Goal: Transaction & Acquisition: Book appointment/travel/reservation

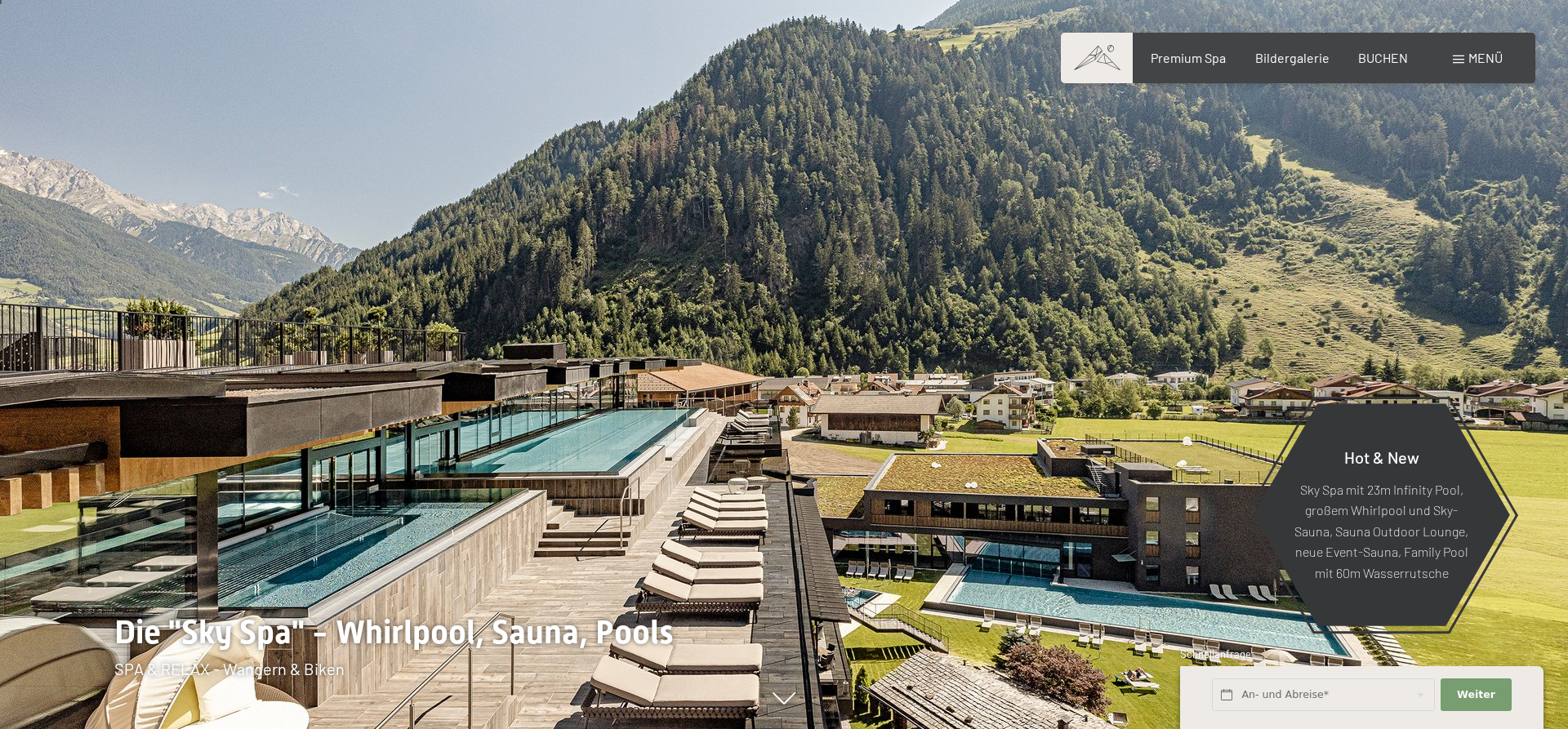
scroll to position [416, 0]
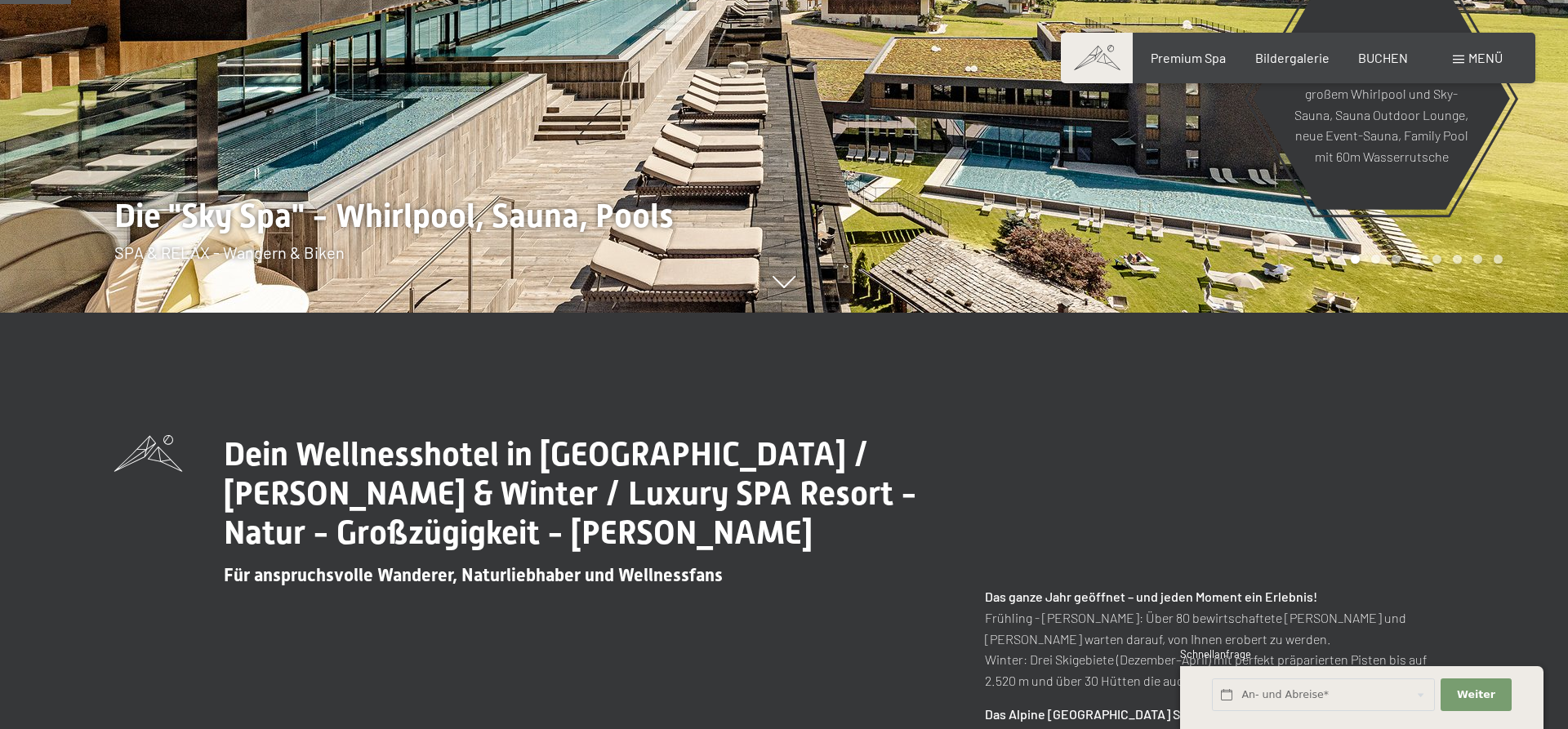
click at [1472, 54] on span "Menü" at bounding box center [1486, 57] width 34 height 15
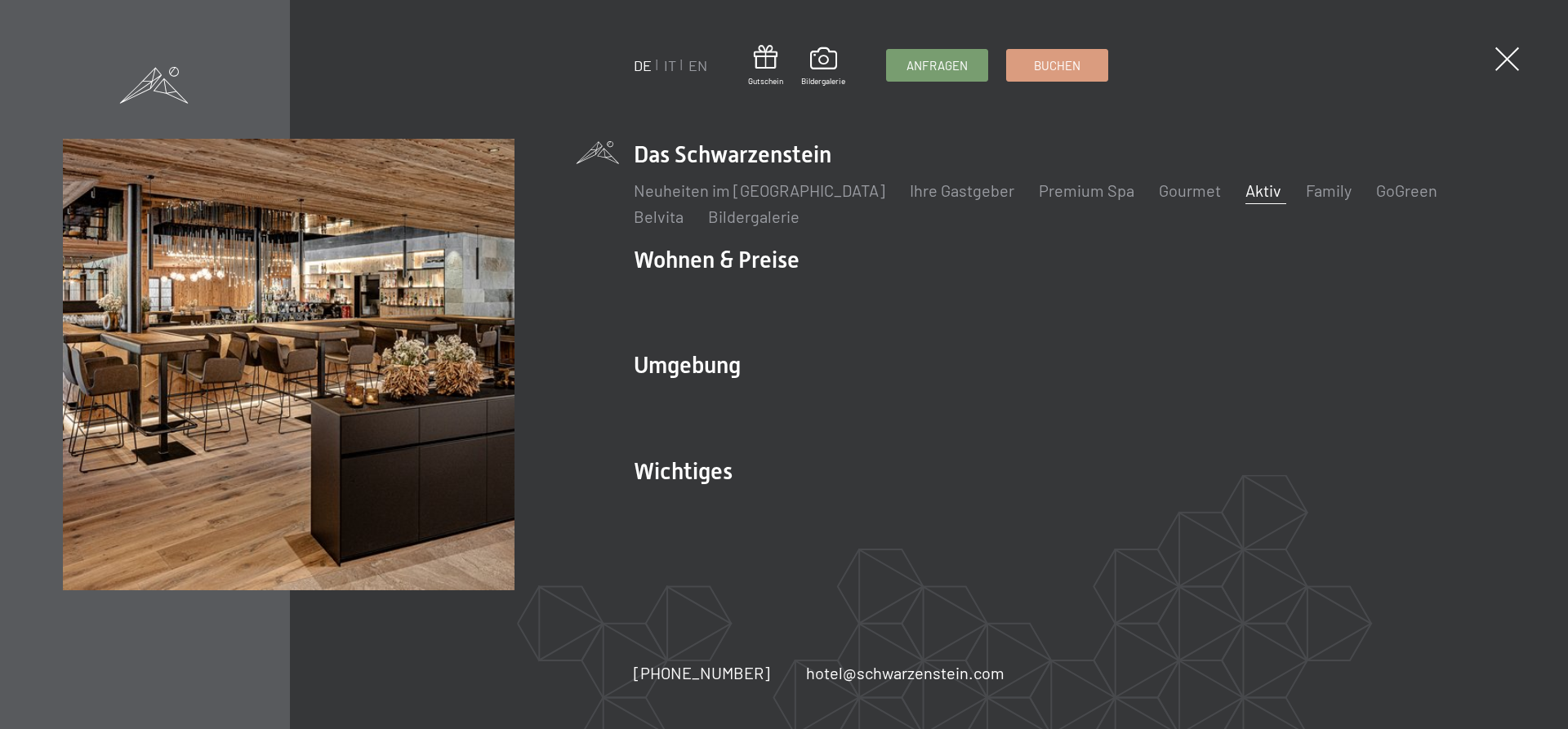
click at [1245, 192] on link "Aktiv" at bounding box center [1263, 190] width 36 height 20
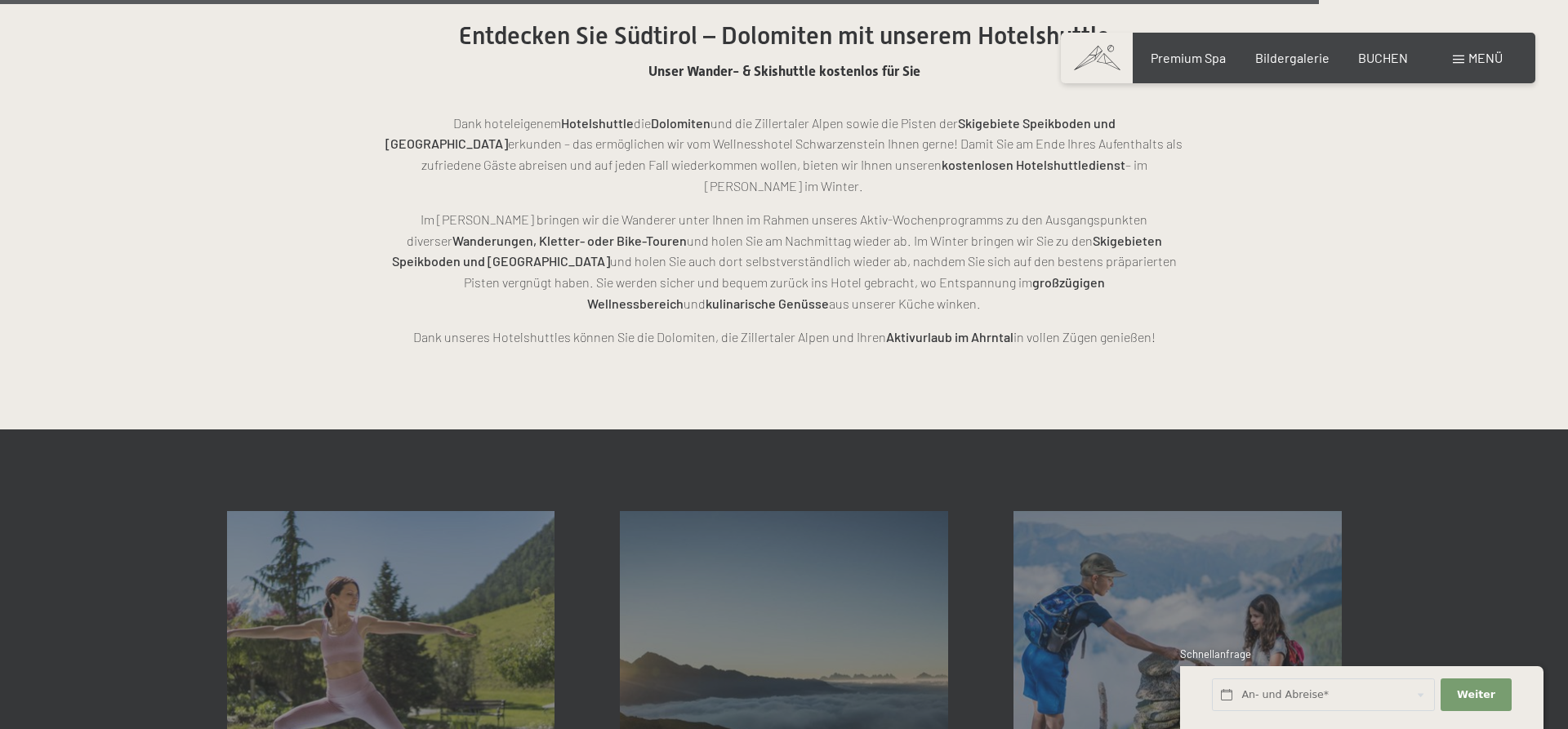
scroll to position [4249, 0]
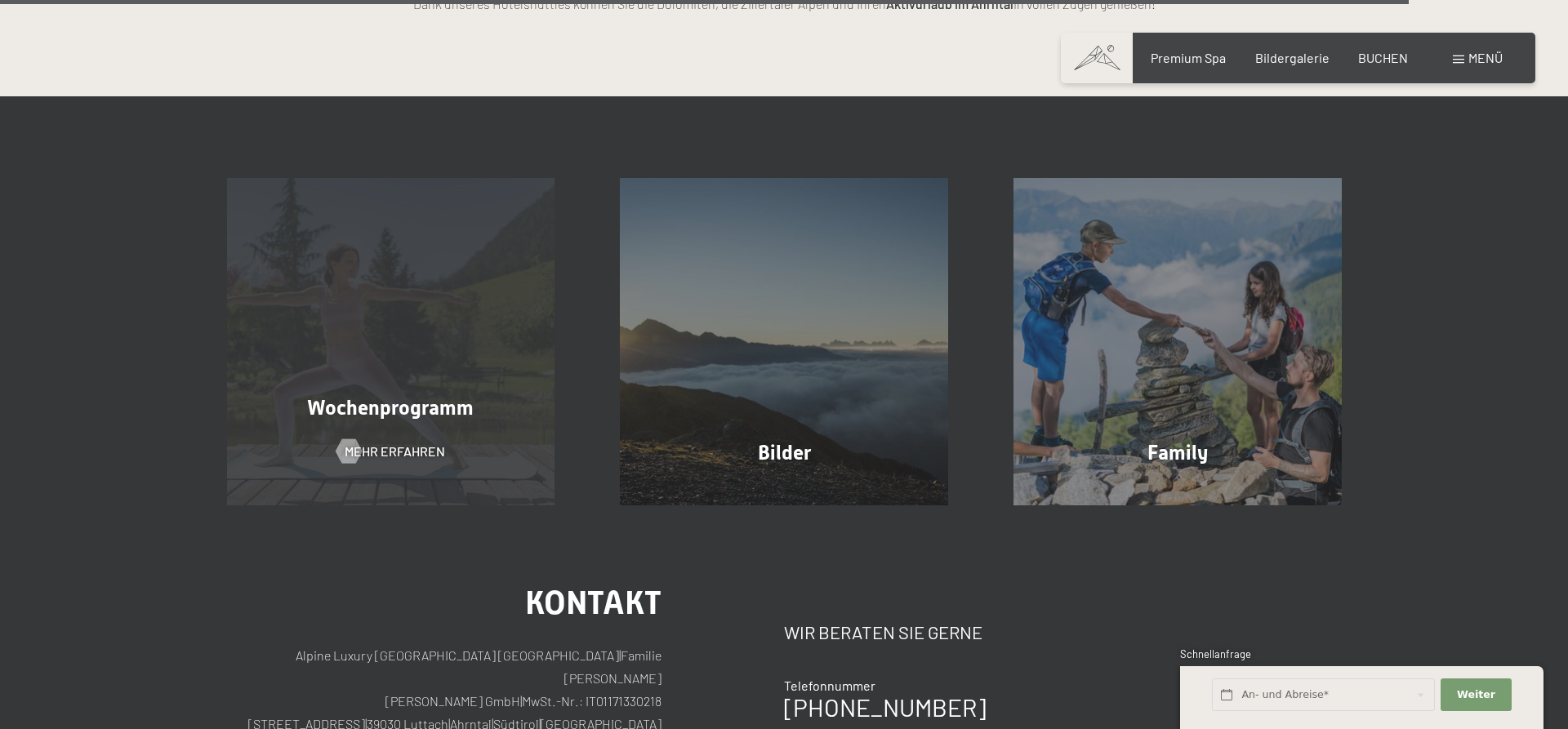
click at [368, 396] on span "Wochenprogramm" at bounding box center [390, 408] width 167 height 23
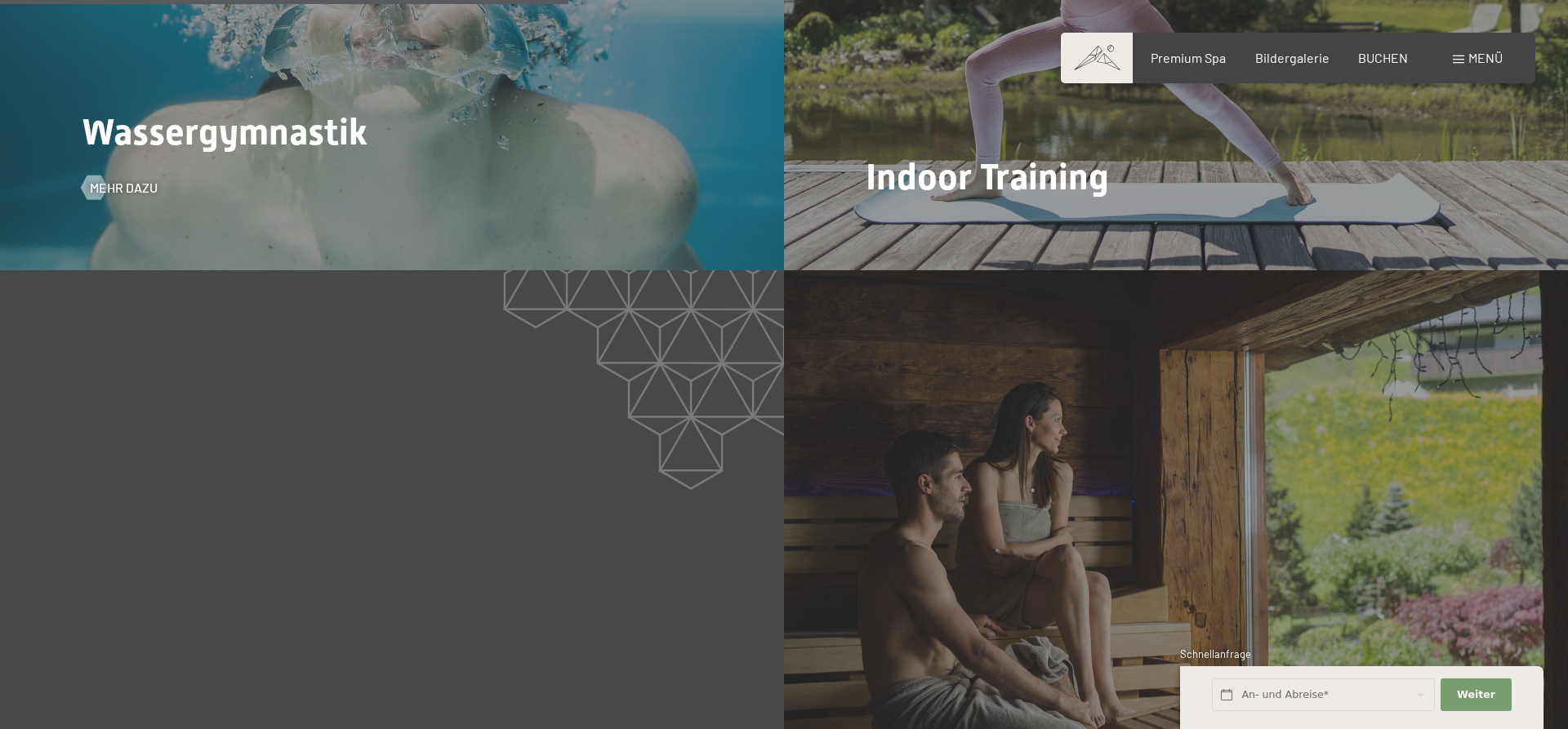
scroll to position [3083, 0]
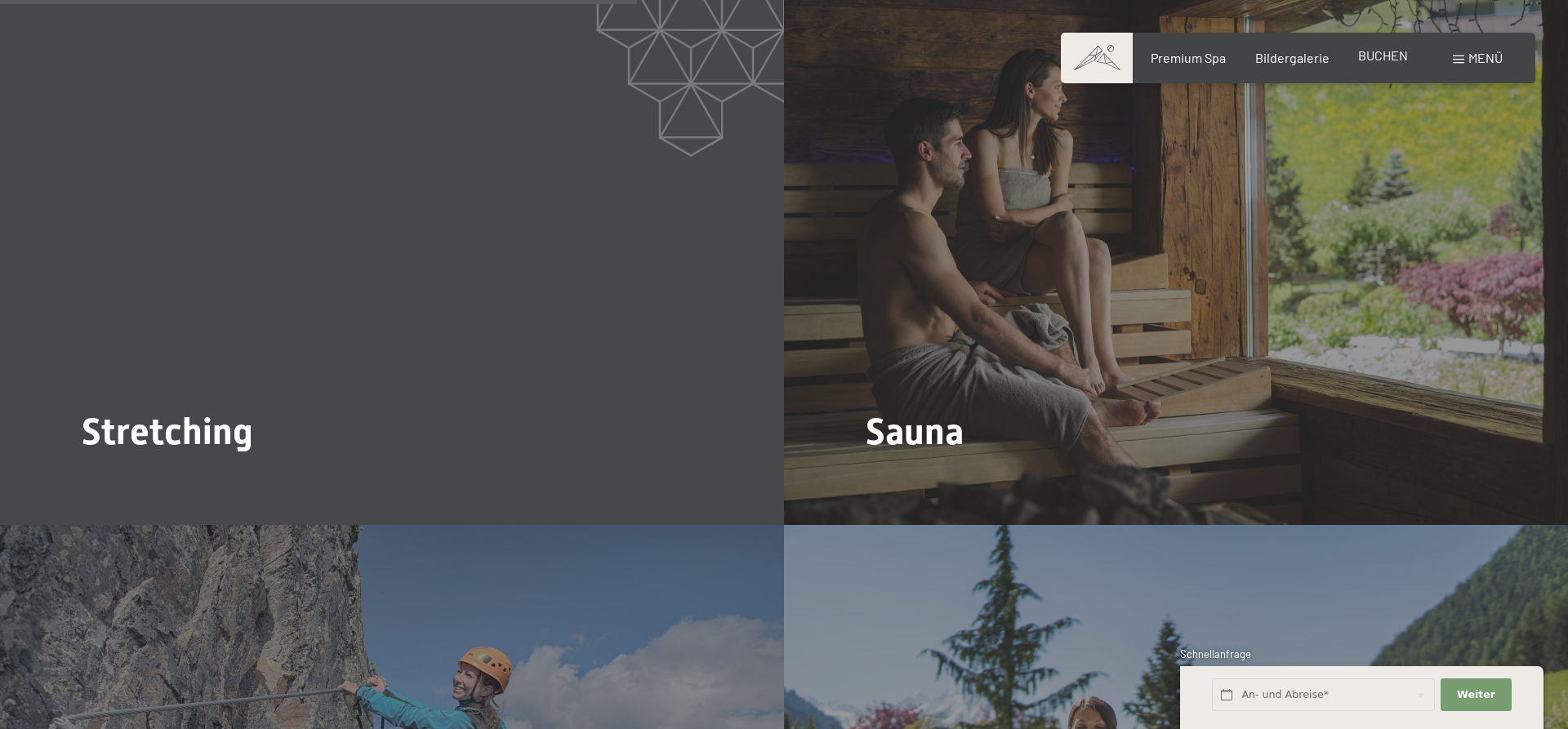
click at [1408, 57] on span "BUCHEN" at bounding box center [1382, 55] width 50 height 15
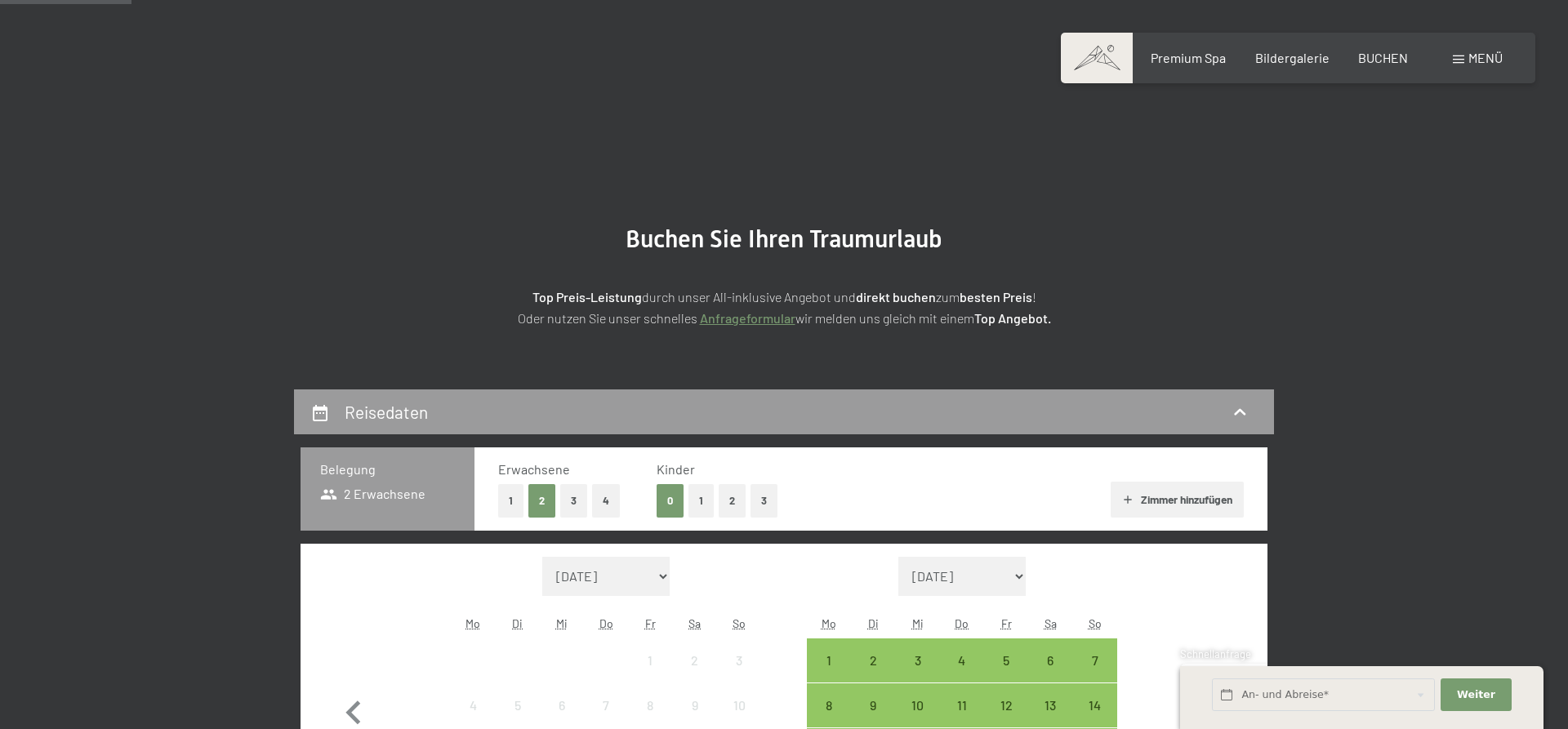
scroll to position [416, 0]
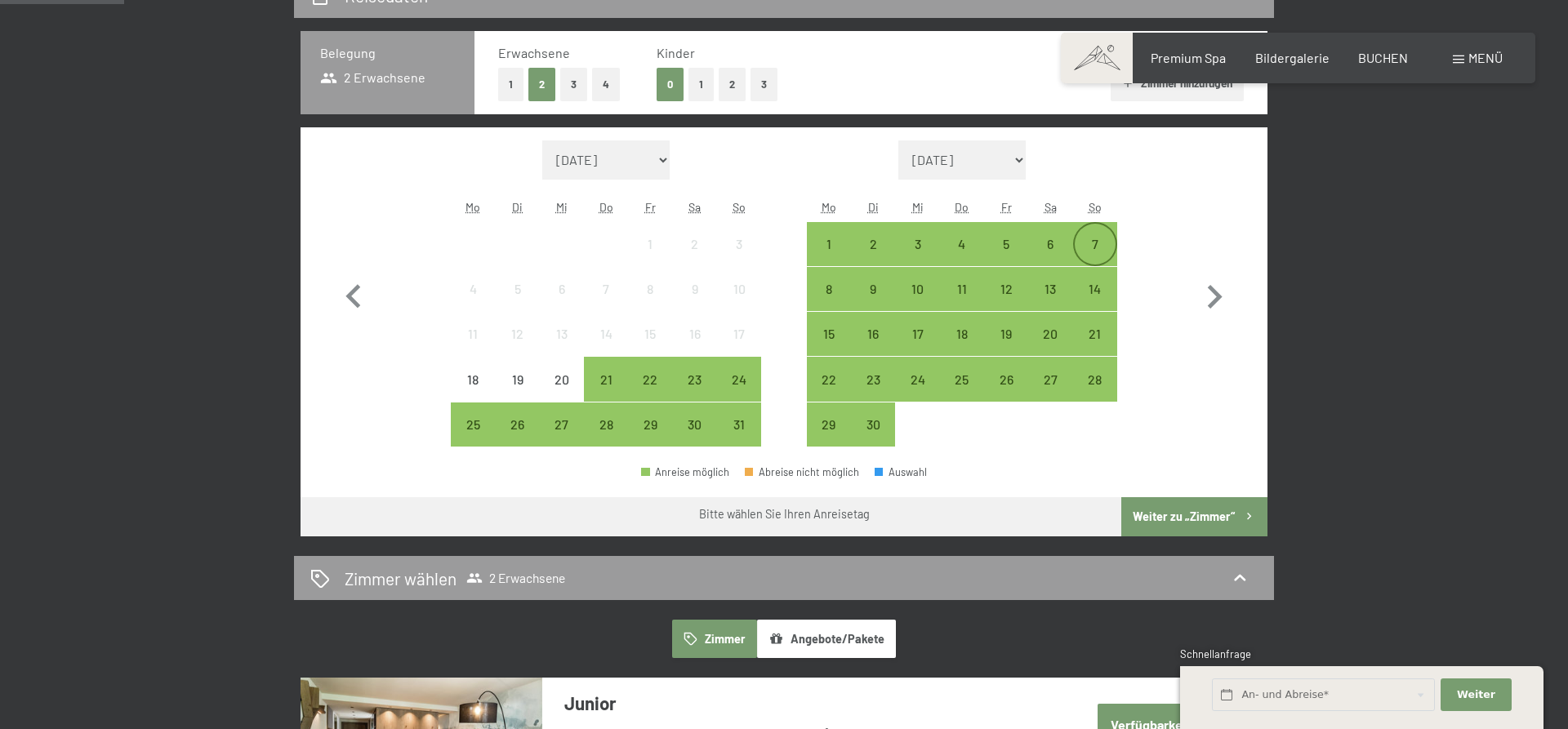
click at [1110, 231] on div "7" at bounding box center [1095, 243] width 41 height 41
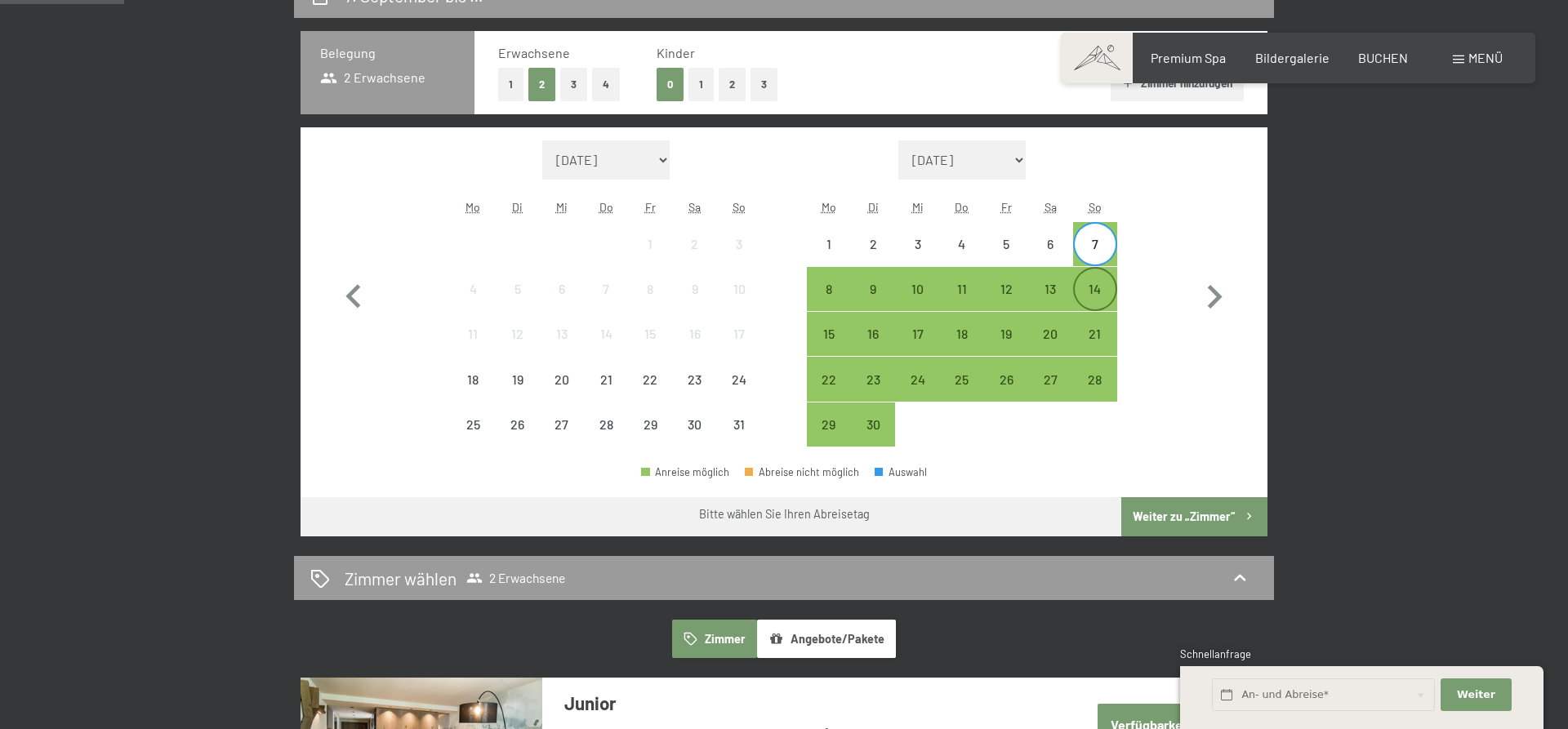
click at [1104, 301] on div "14" at bounding box center [1095, 303] width 41 height 41
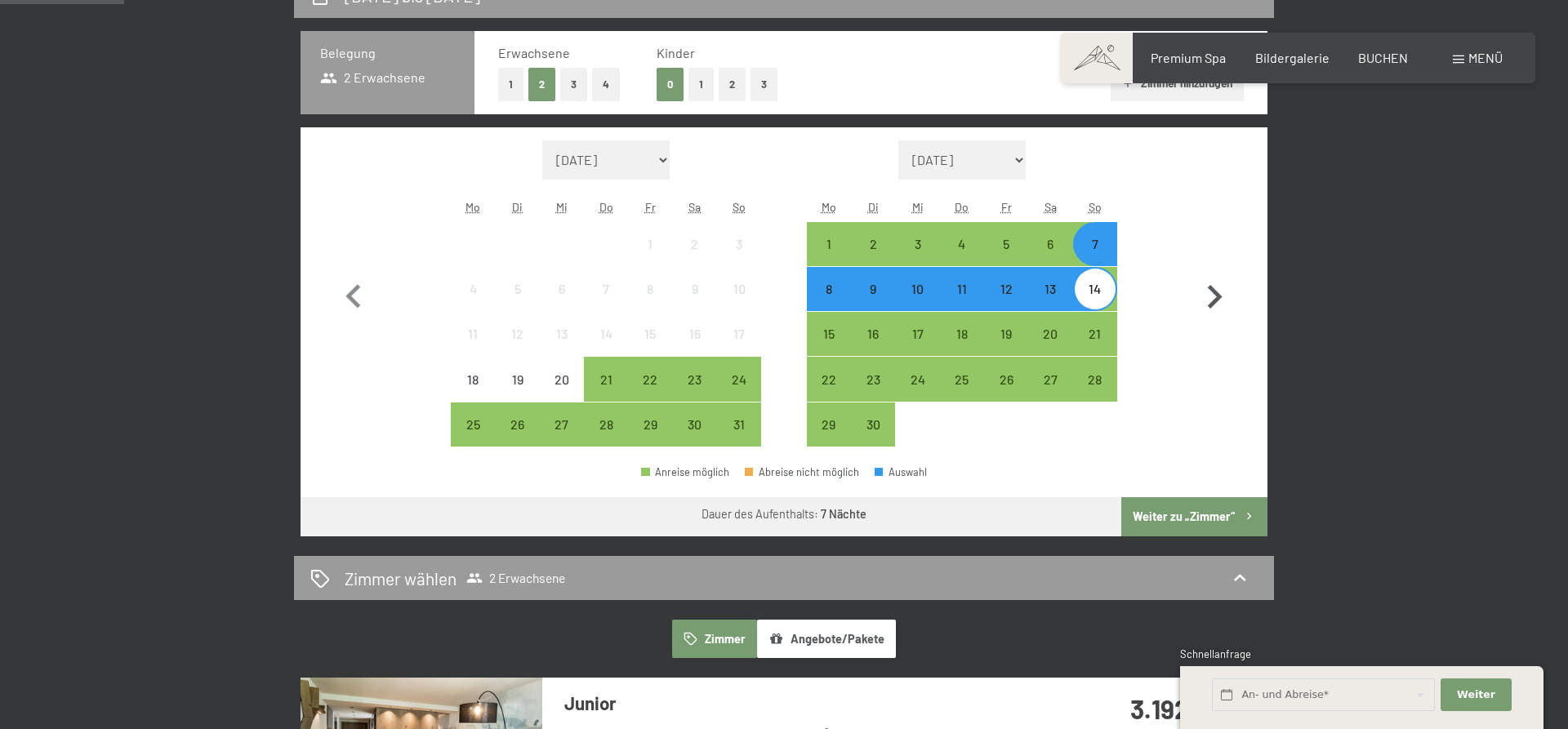
click at [1213, 300] on icon "button" at bounding box center [1215, 297] width 48 height 48
select select "2025-09-01"
select select "2025-10-01"
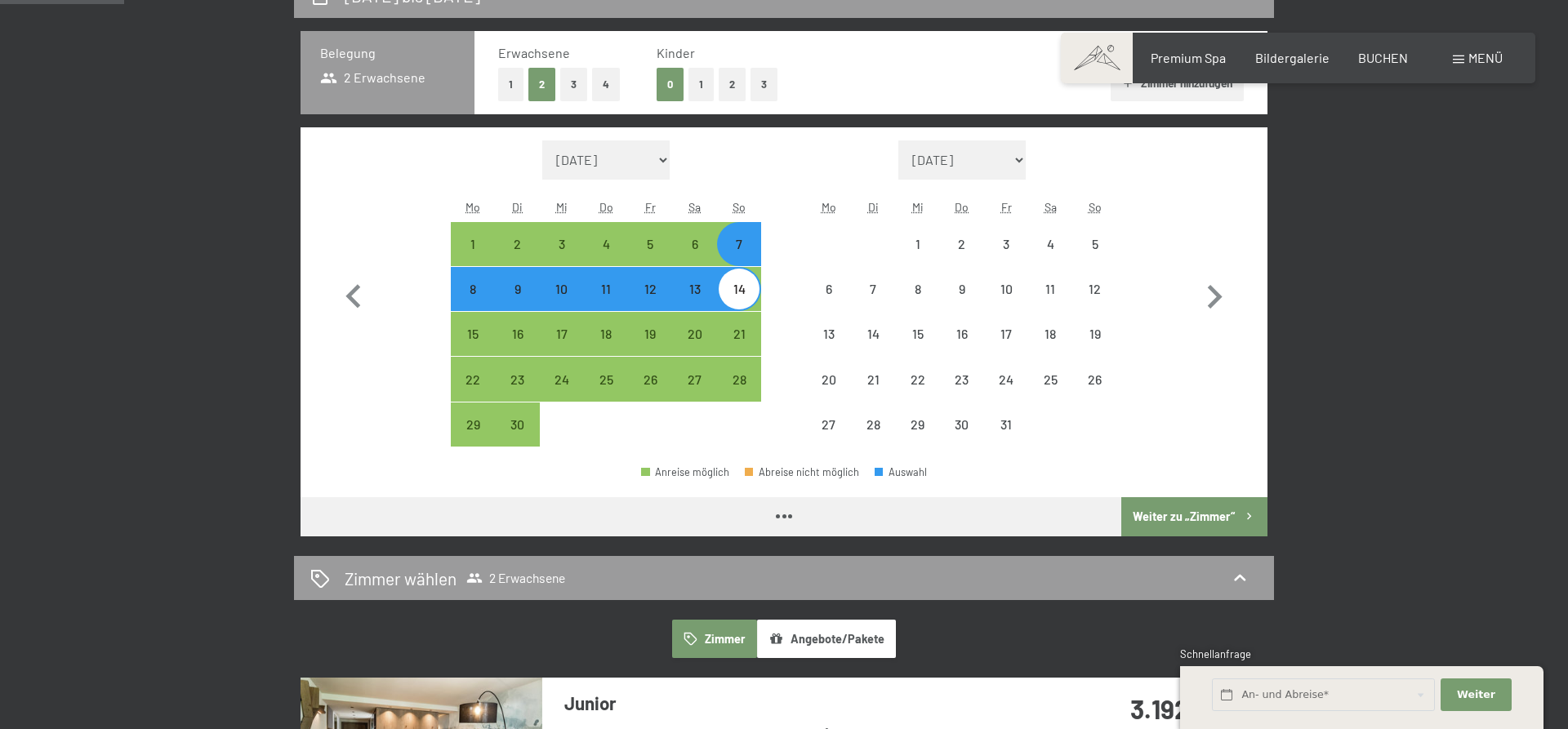
select select "2025-09-01"
select select "2025-10-01"
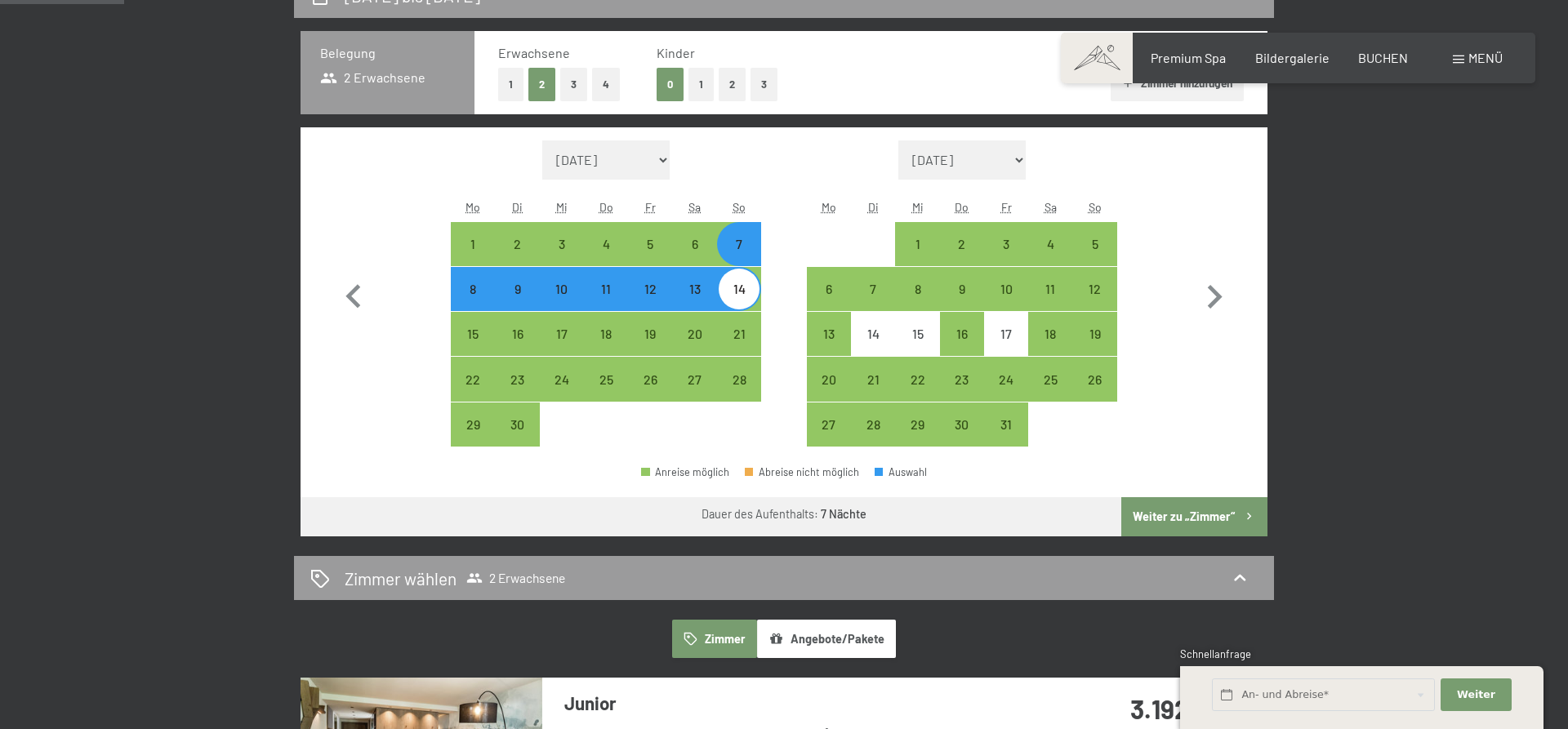
click at [1195, 516] on button "Weiter zu „Zimmer“" at bounding box center [1195, 517] width 146 height 40
select select "2025-09-01"
select select "2025-10-01"
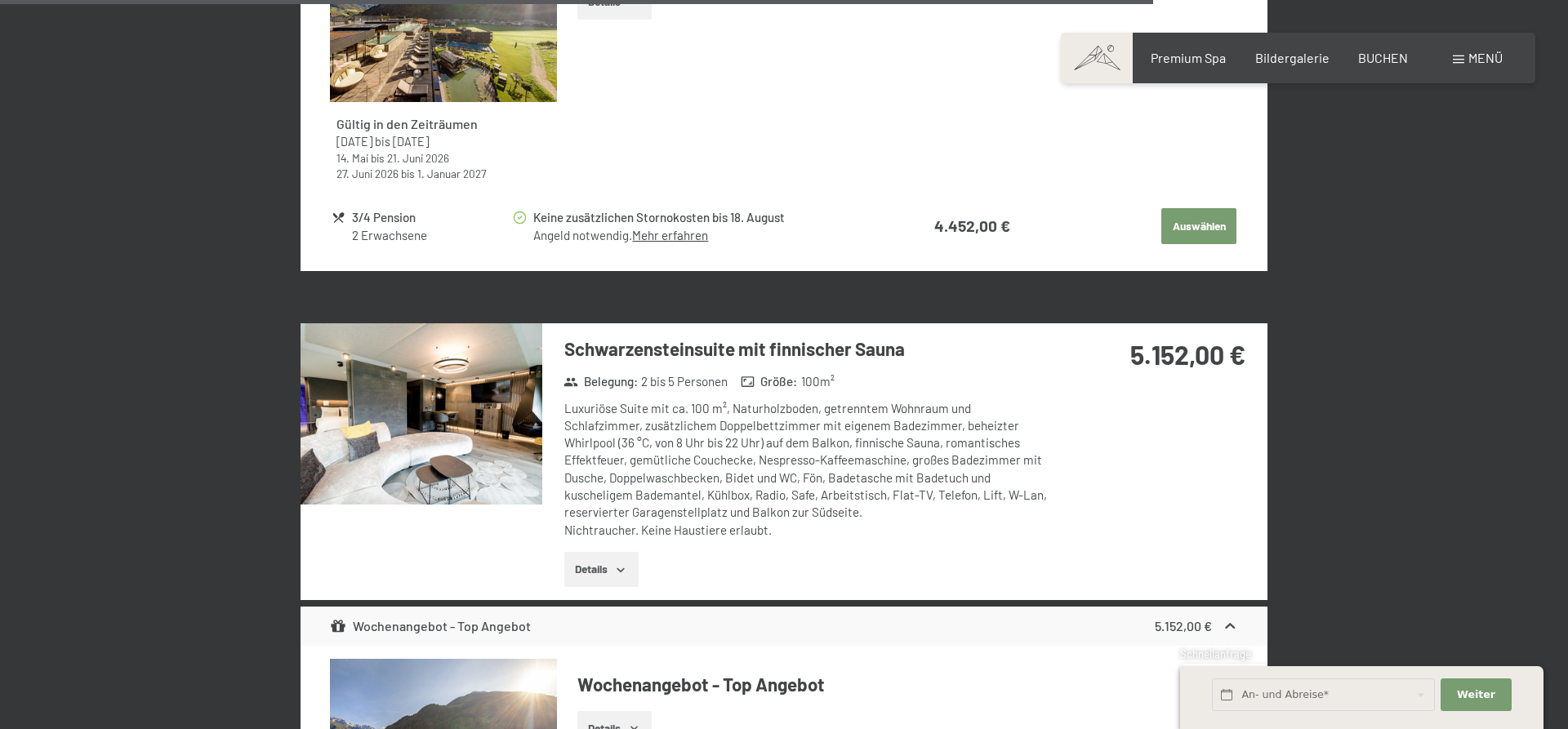
scroll to position [5305, 0]
